Goal: Task Accomplishment & Management: Use online tool/utility

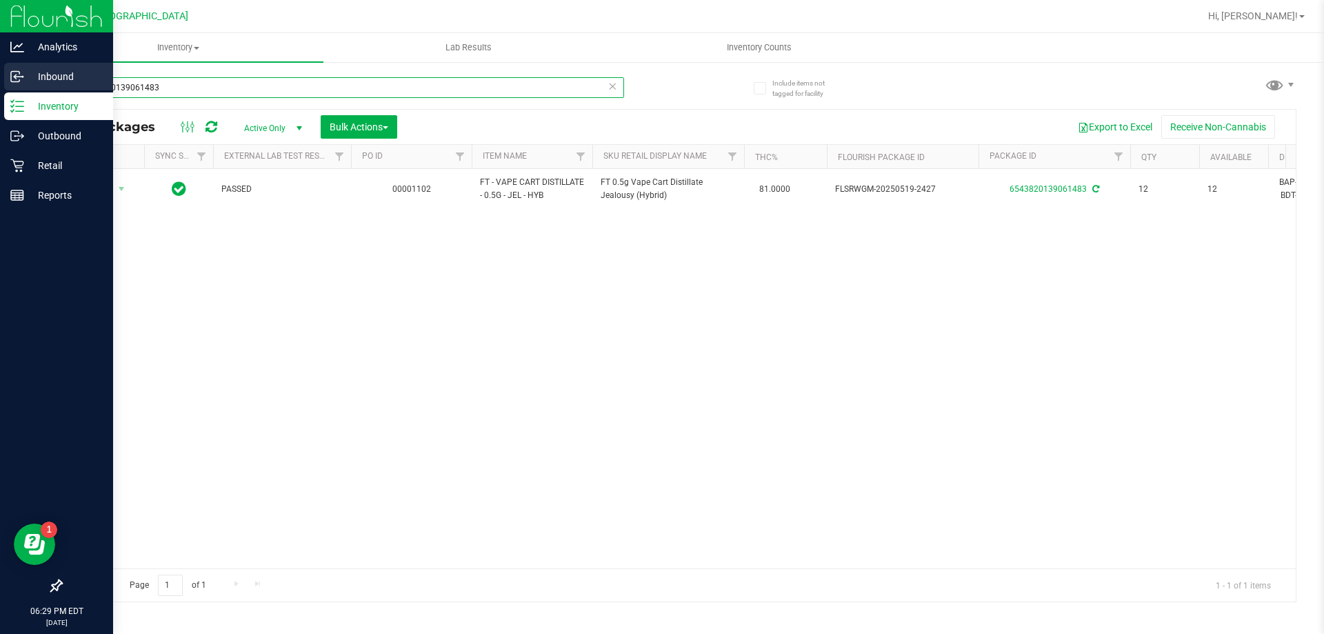
drag, startPoint x: 192, startPoint y: 86, endPoint x: 0, endPoint y: 76, distance: 192.7
click at [0, 76] on div "Analytics Inbound Inventory Outbound Retail Reports 06:29 PM EDT [DATE] 08/19 P…" at bounding box center [662, 317] width 1324 height 634
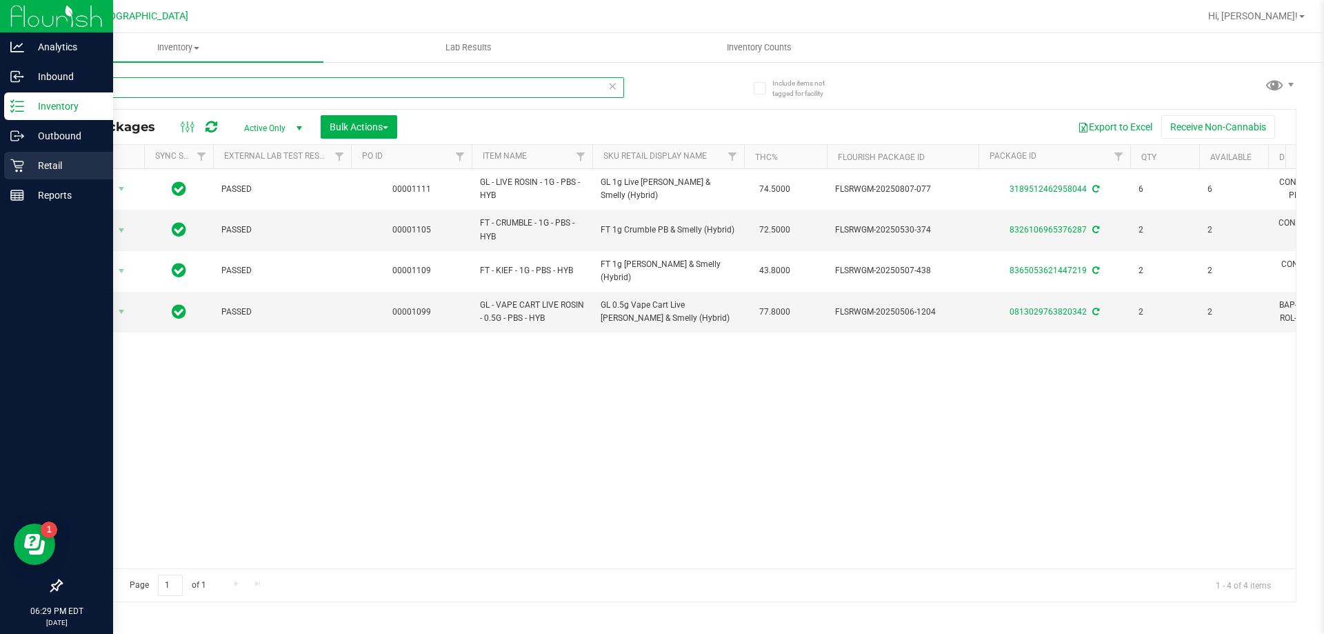
type input "pbs"
click at [17, 161] on icon at bounding box center [16, 165] width 13 height 13
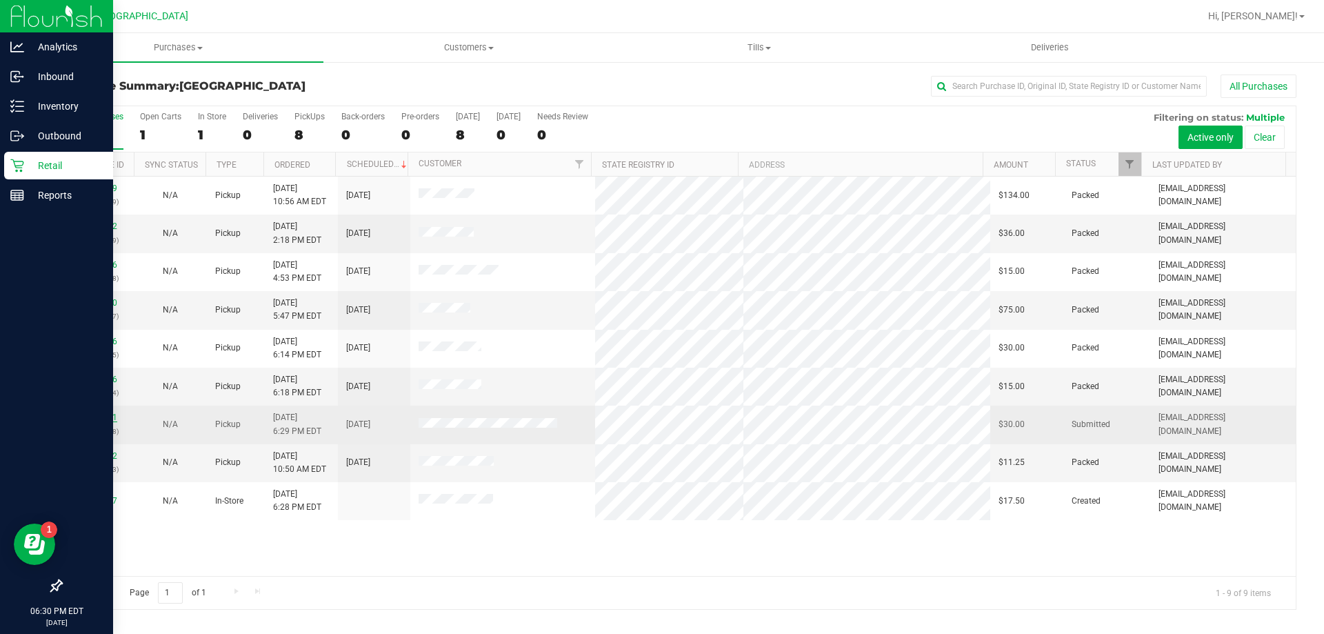
click at [113, 417] on link "11815311" at bounding box center [98, 417] width 39 height 10
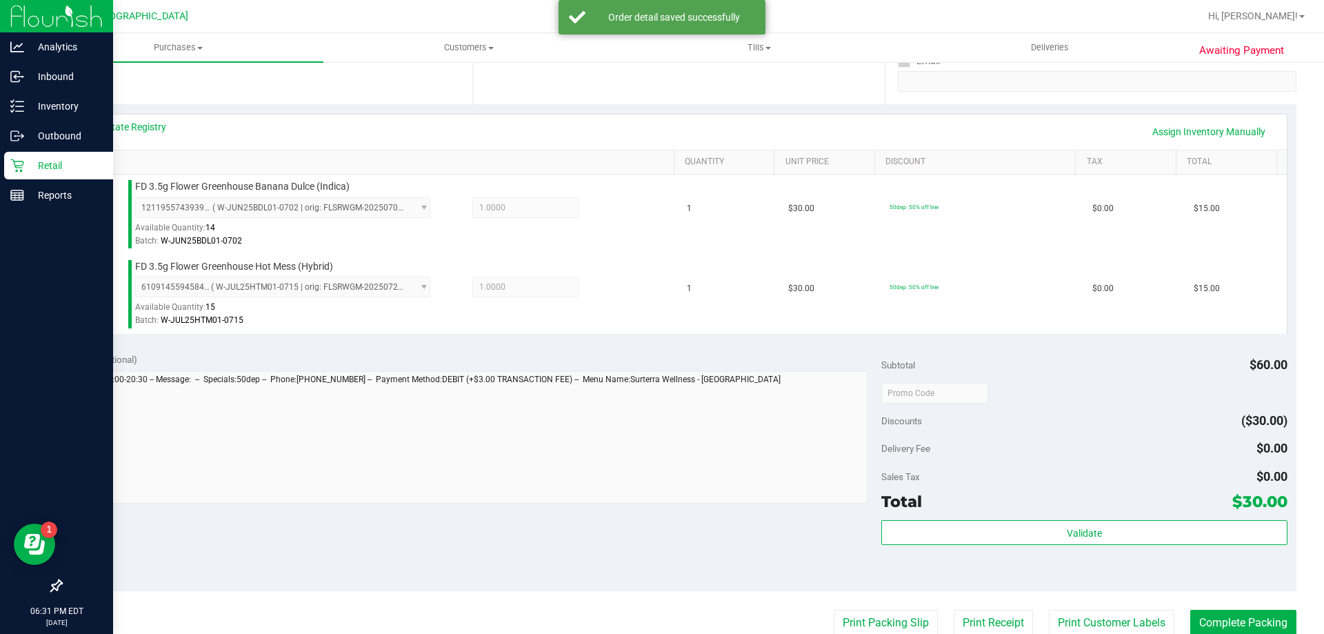
scroll to position [483, 0]
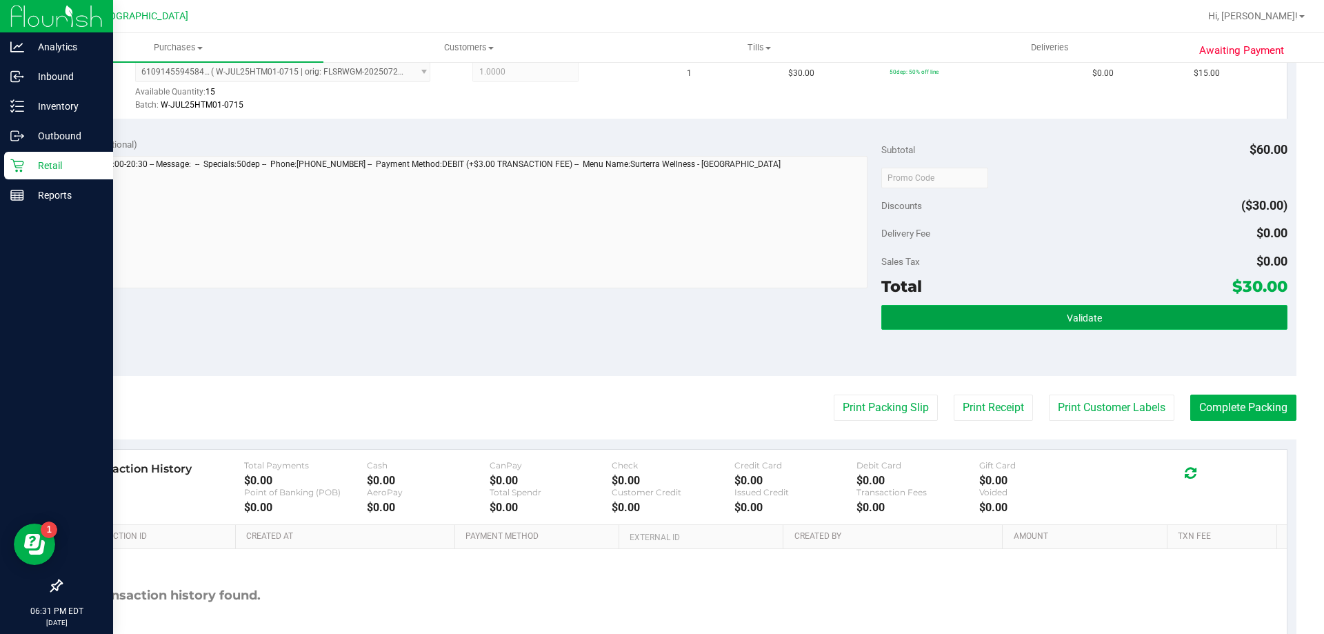
click at [1077, 328] on button "Validate" at bounding box center [1084, 317] width 406 height 25
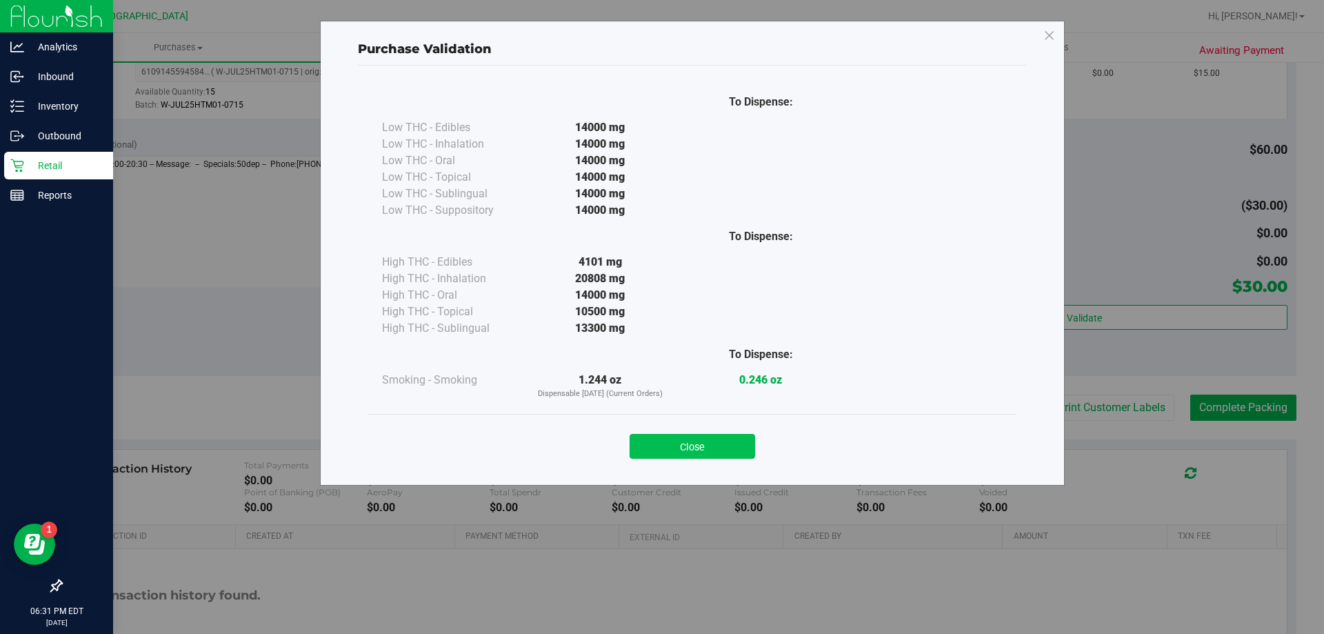
click at [702, 446] on button "Close" at bounding box center [693, 446] width 126 height 25
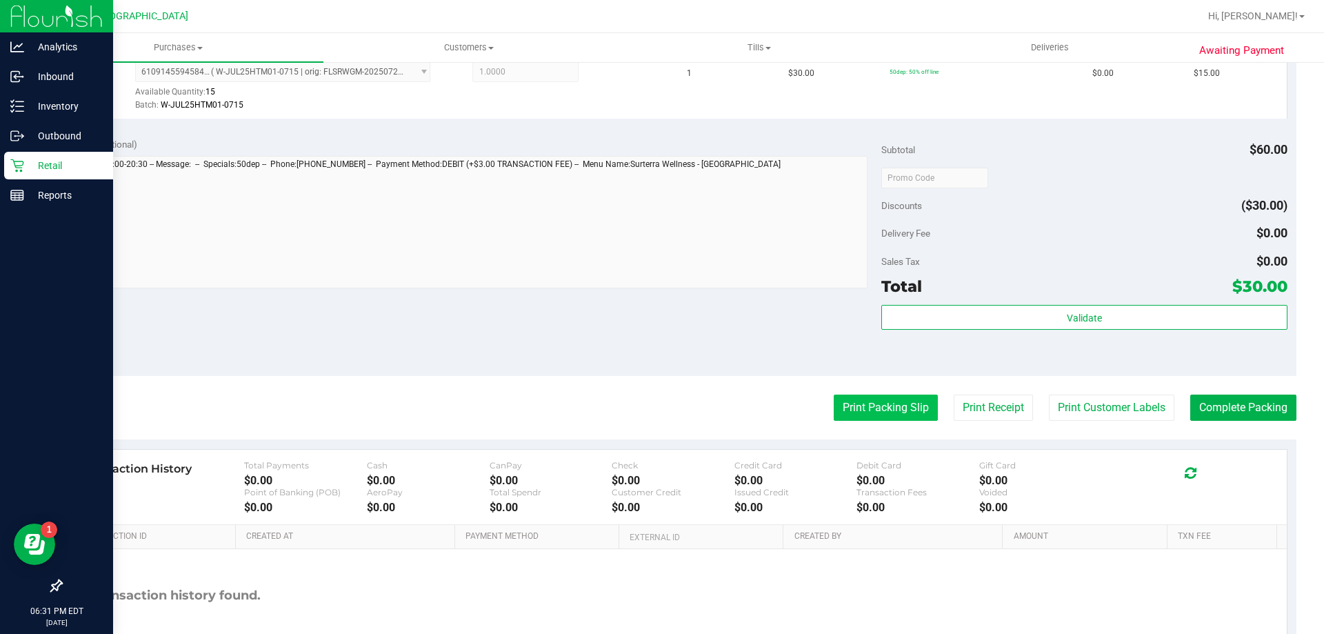
click at [881, 403] on button "Print Packing Slip" at bounding box center [886, 407] width 104 height 26
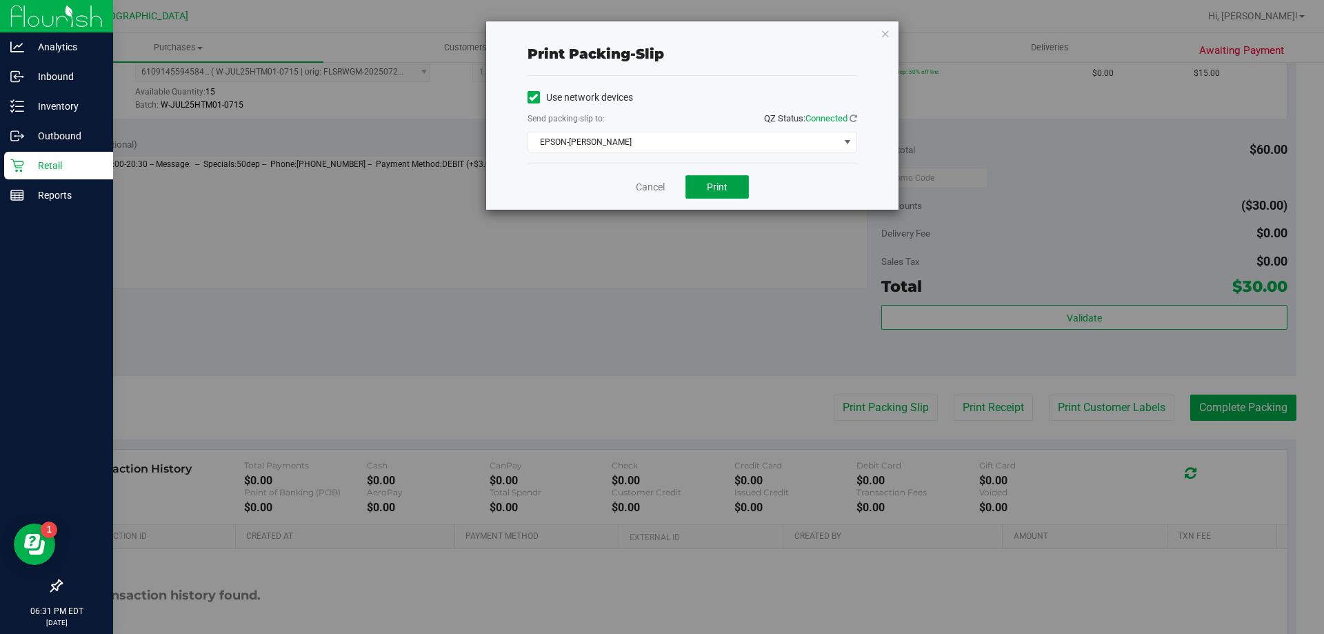
click at [706, 178] on button "Print" at bounding box center [717, 186] width 63 height 23
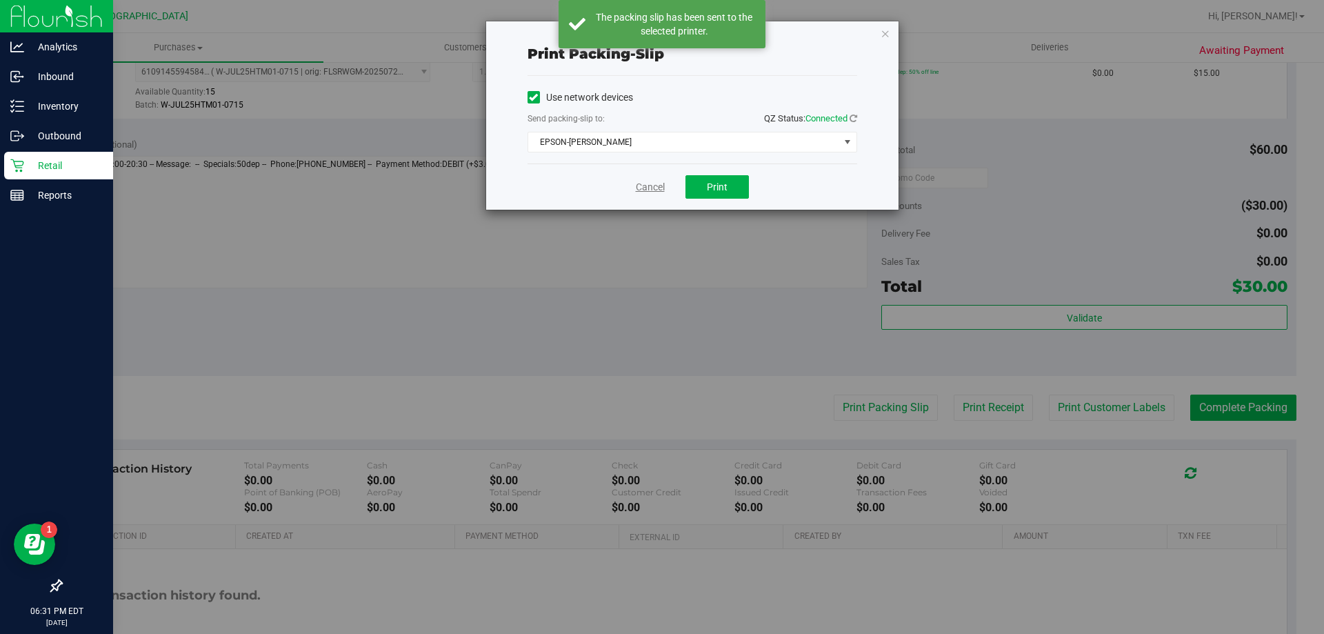
click at [650, 183] on link "Cancel" at bounding box center [650, 187] width 29 height 14
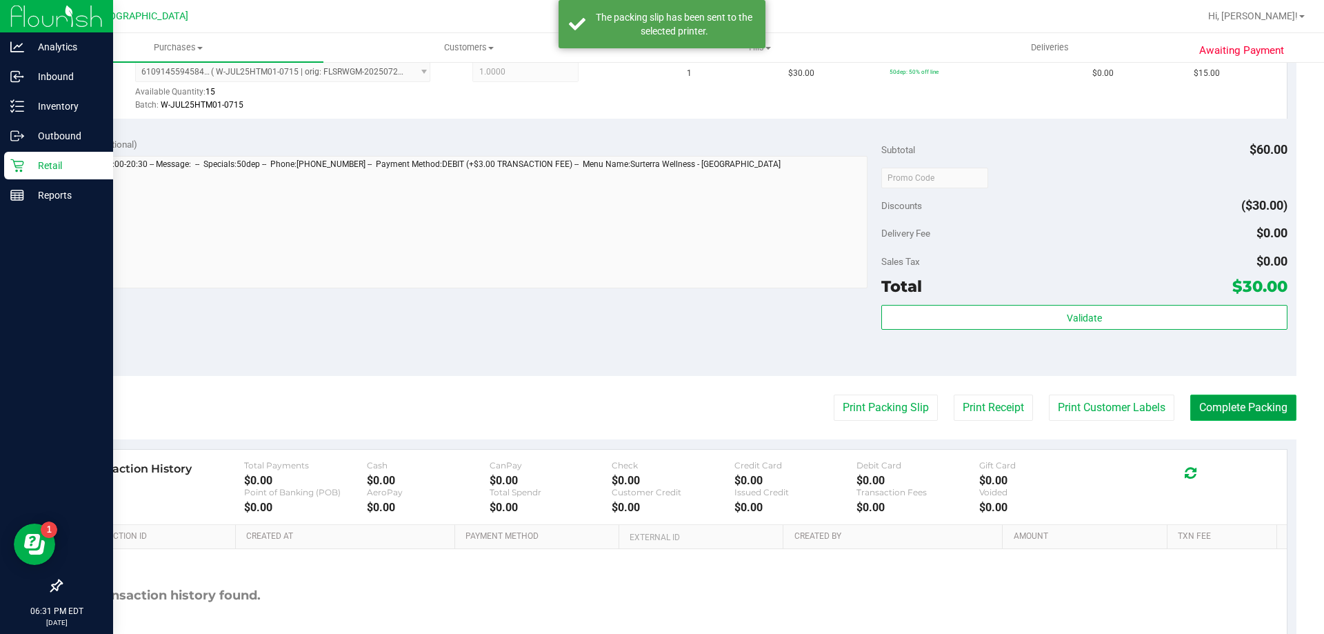
click at [1261, 418] on button "Complete Packing" at bounding box center [1243, 407] width 106 height 26
click at [1261, 418] on button "Complete Packing" at bounding box center [1237, 407] width 117 height 26
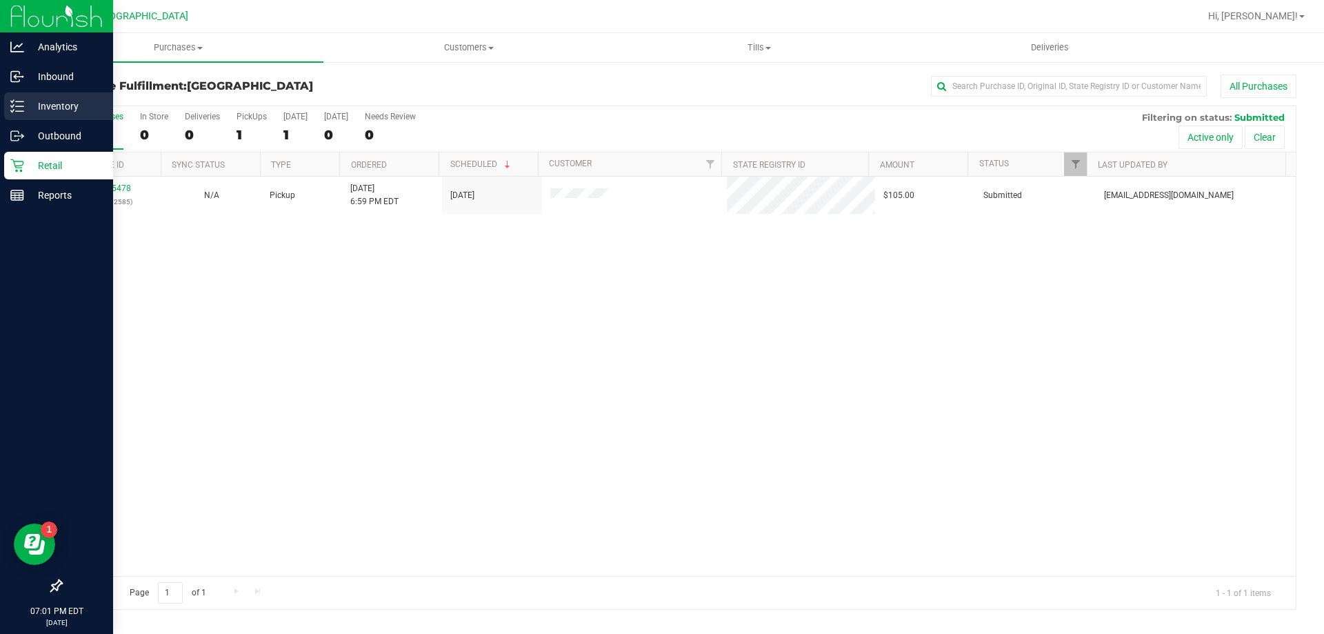
click at [46, 112] on p "Inventory" at bounding box center [65, 106] width 83 height 17
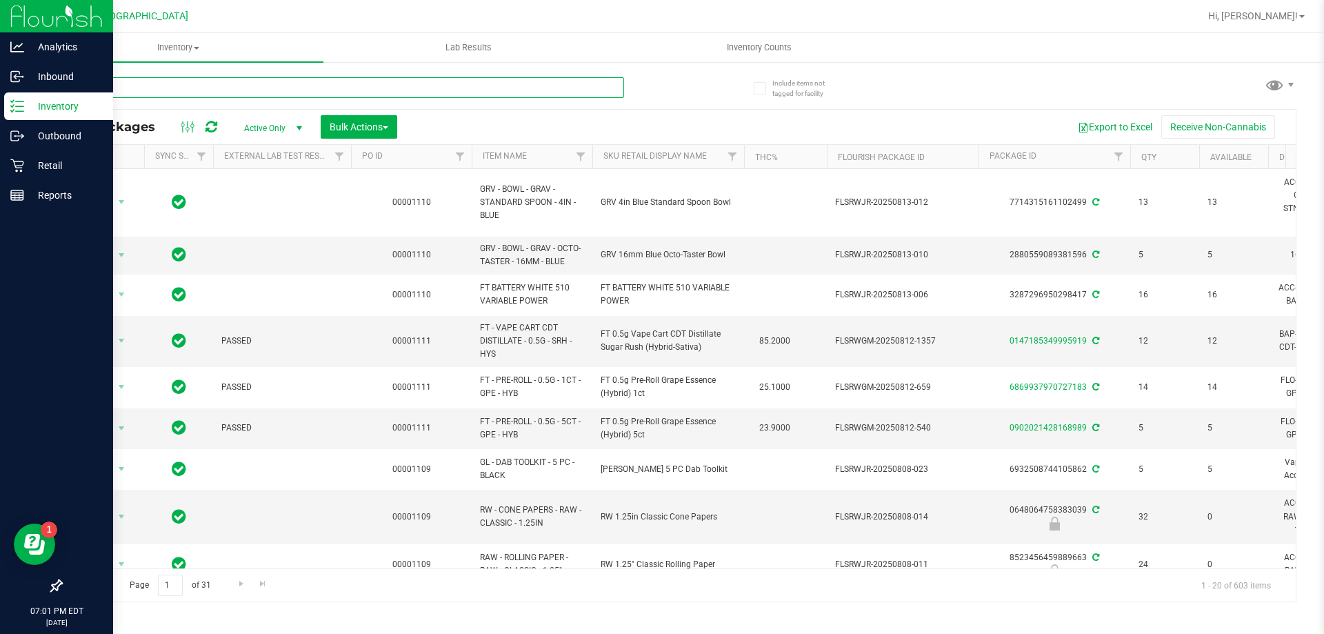
click at [154, 82] on input "text" at bounding box center [342, 87] width 563 height 21
type input "dsd"
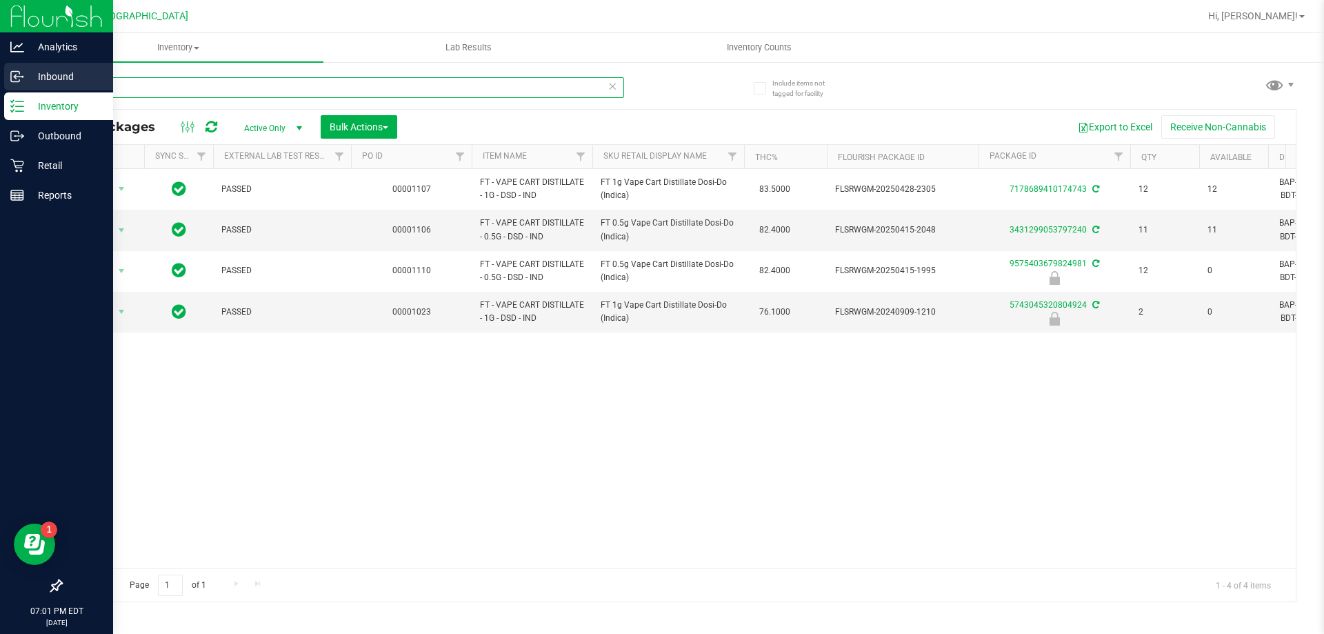
drag, startPoint x: 139, startPoint y: 94, endPoint x: 0, endPoint y: 86, distance: 138.8
click at [0, 86] on div "Analytics Inbound Inventory Outbound Retail Reports 07:01 PM EDT [DATE] 08/19 P…" at bounding box center [662, 317] width 1324 height 634
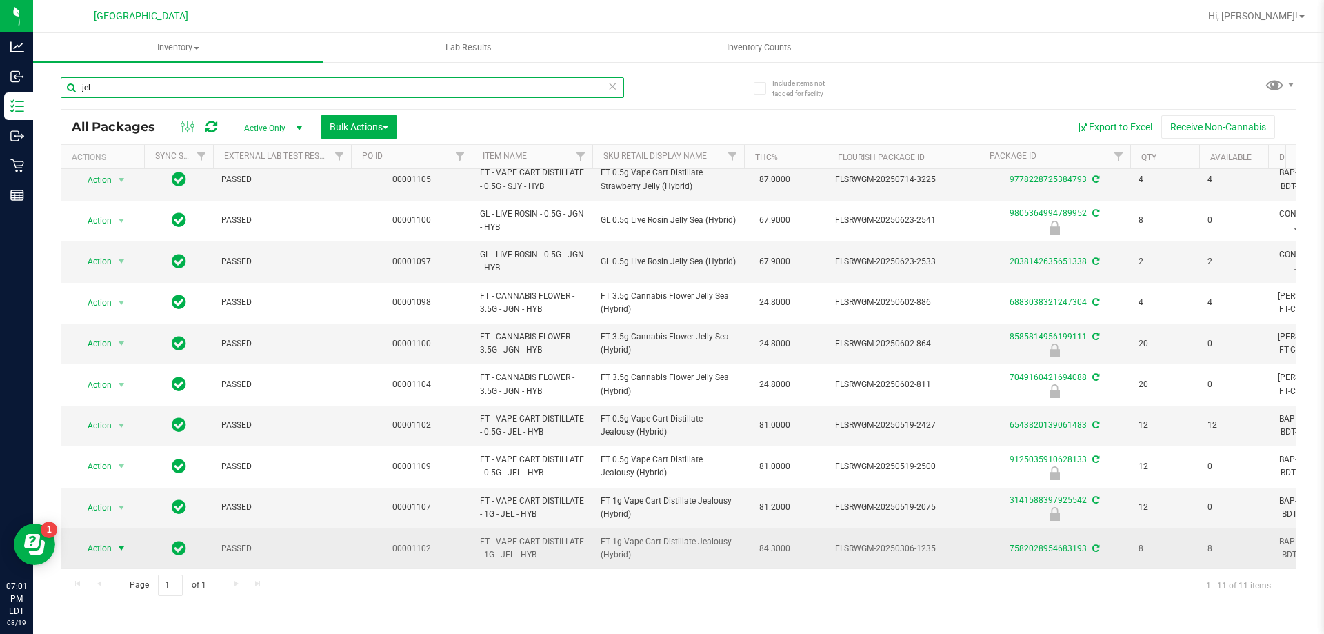
type input "jel"
click at [114, 539] on span "select" at bounding box center [121, 548] width 17 height 19
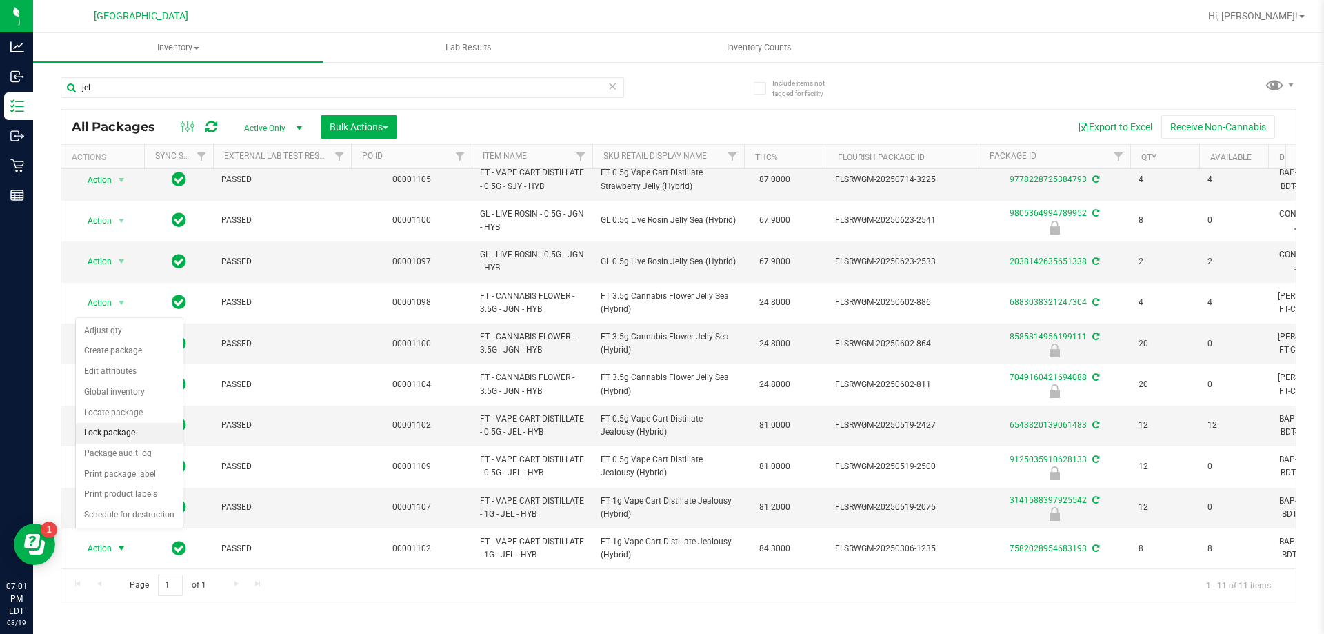
click at [132, 426] on li "Lock package" at bounding box center [129, 433] width 107 height 21
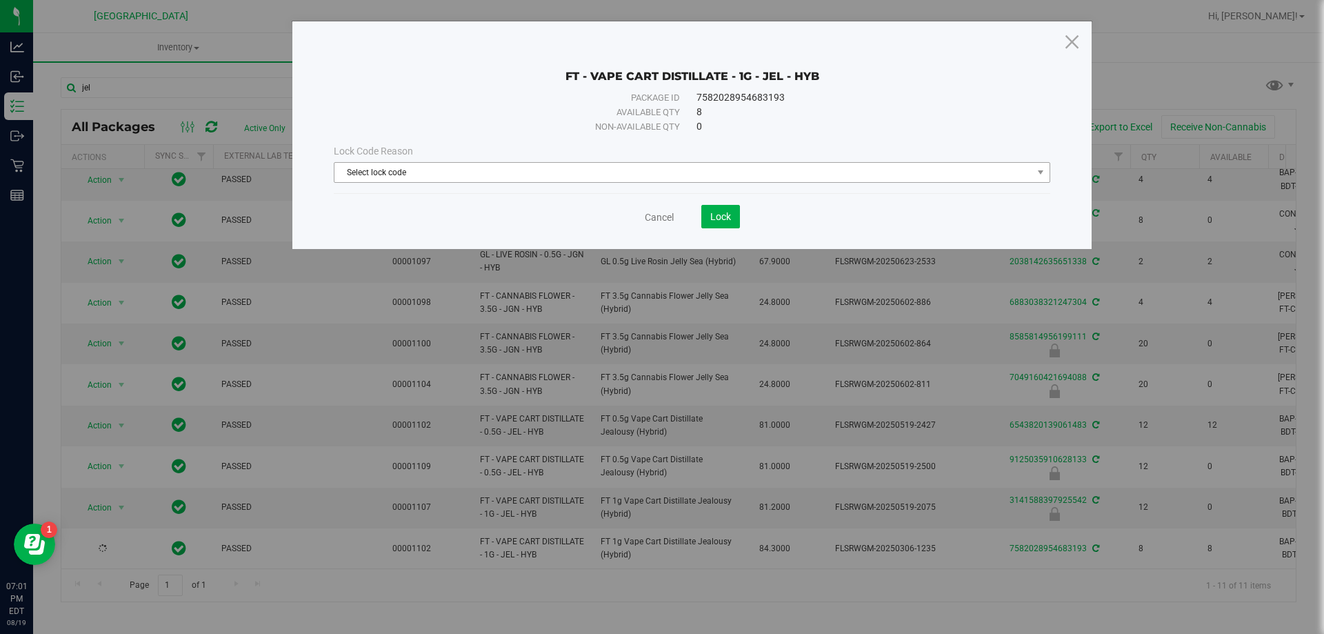
click at [670, 185] on div "Lock Code Reason Select lock code Select lock code Newly Received Administrativ…" at bounding box center [691, 163] width 737 height 59
click at [646, 165] on span "Select lock code" at bounding box center [683, 172] width 698 height 19
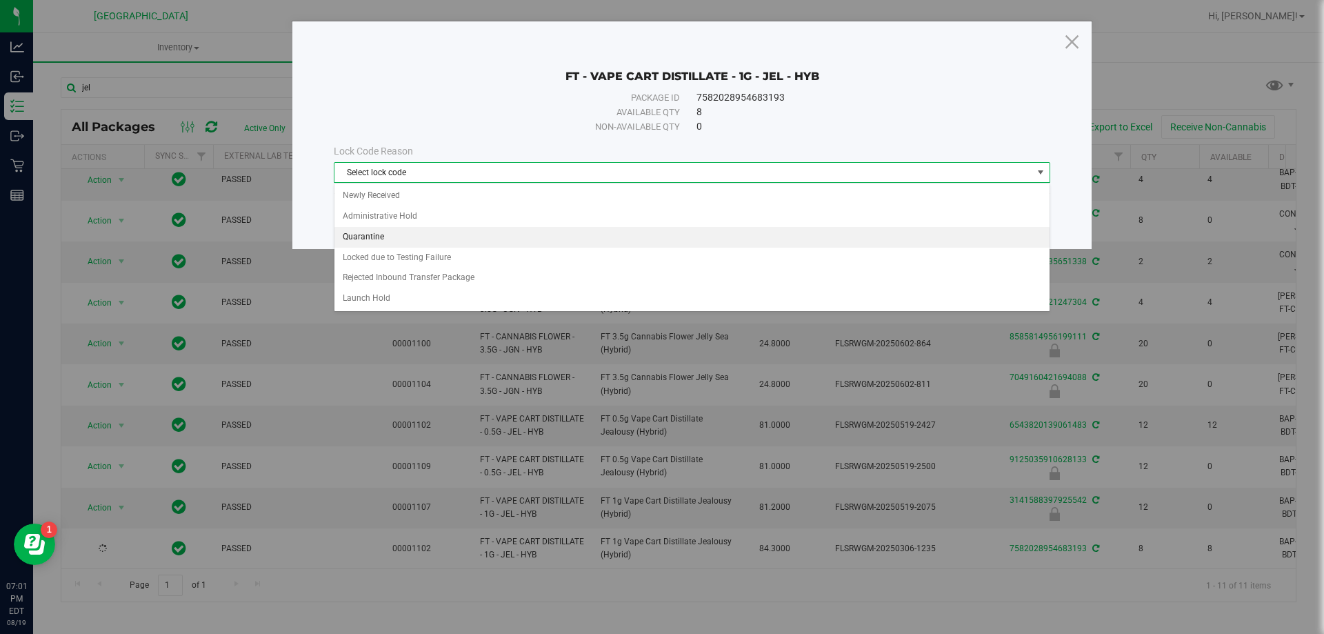
click at [410, 230] on li "Quarantine" at bounding box center [691, 237] width 715 height 21
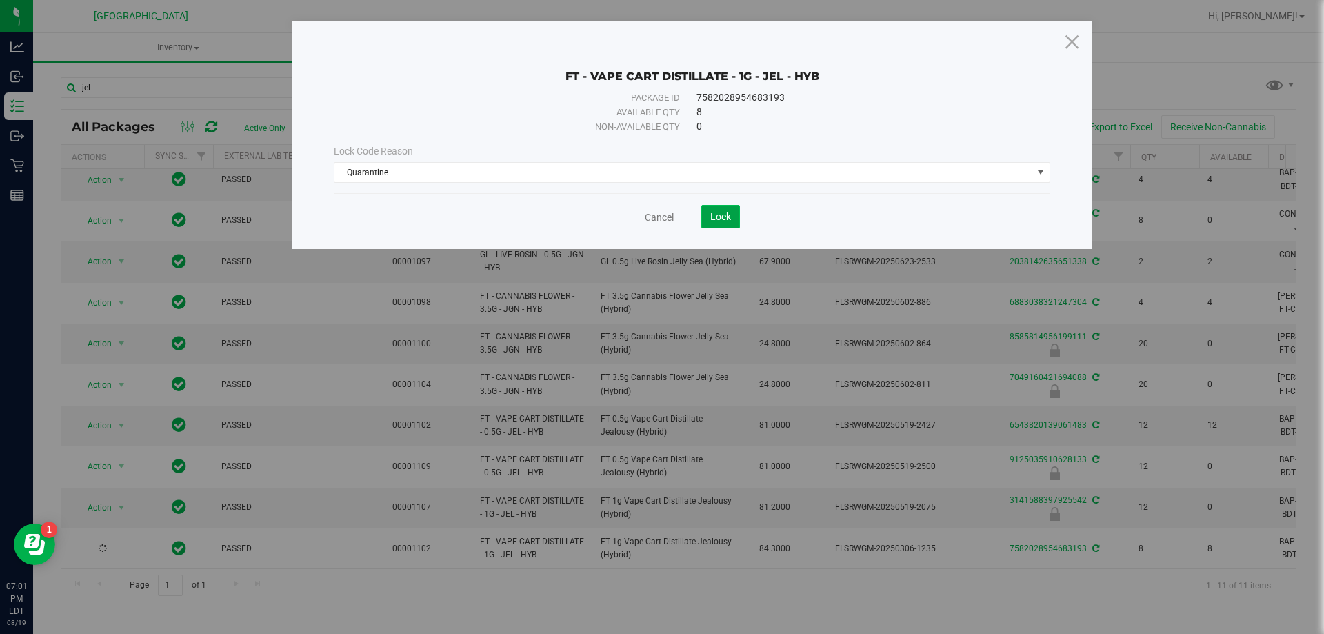
click at [731, 215] on button "Lock" at bounding box center [720, 216] width 39 height 23
